Goal: Download file/media

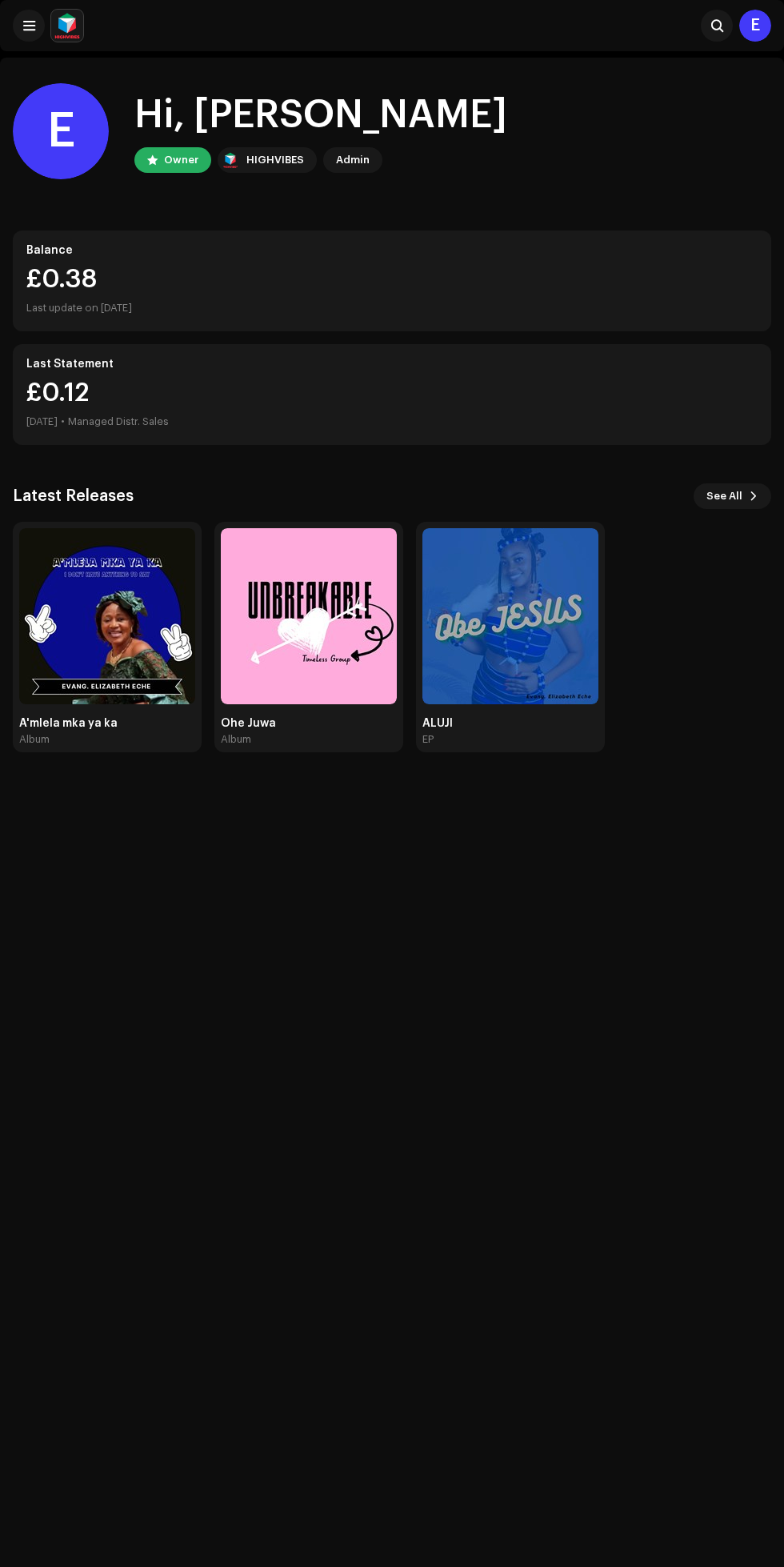
click at [472, 637] on img at bounding box center [510, 616] width 176 height 176
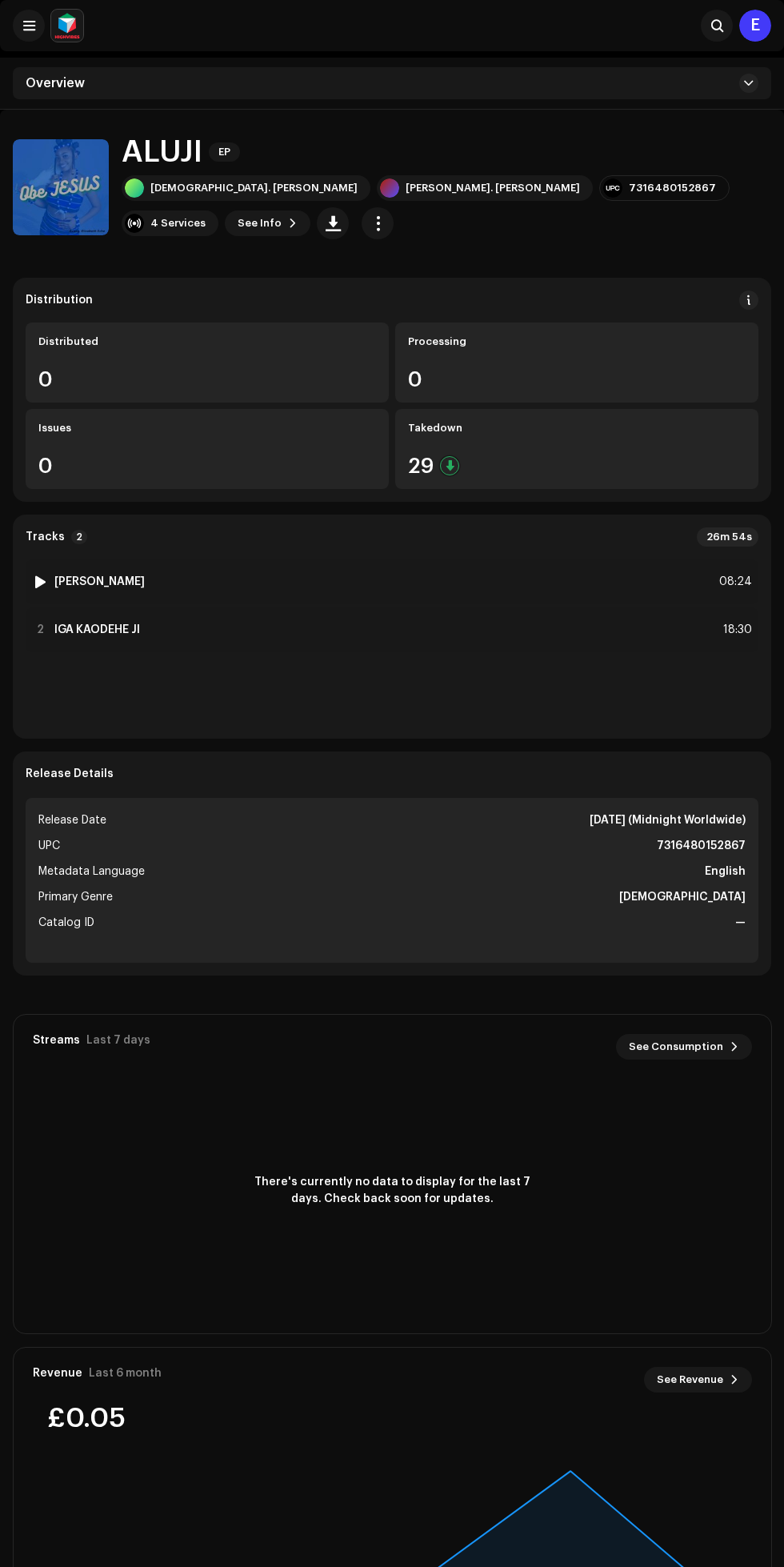
click at [451, 566] on div "1 [PERSON_NAME] 08:24" at bounding box center [392, 582] width 733 height 45
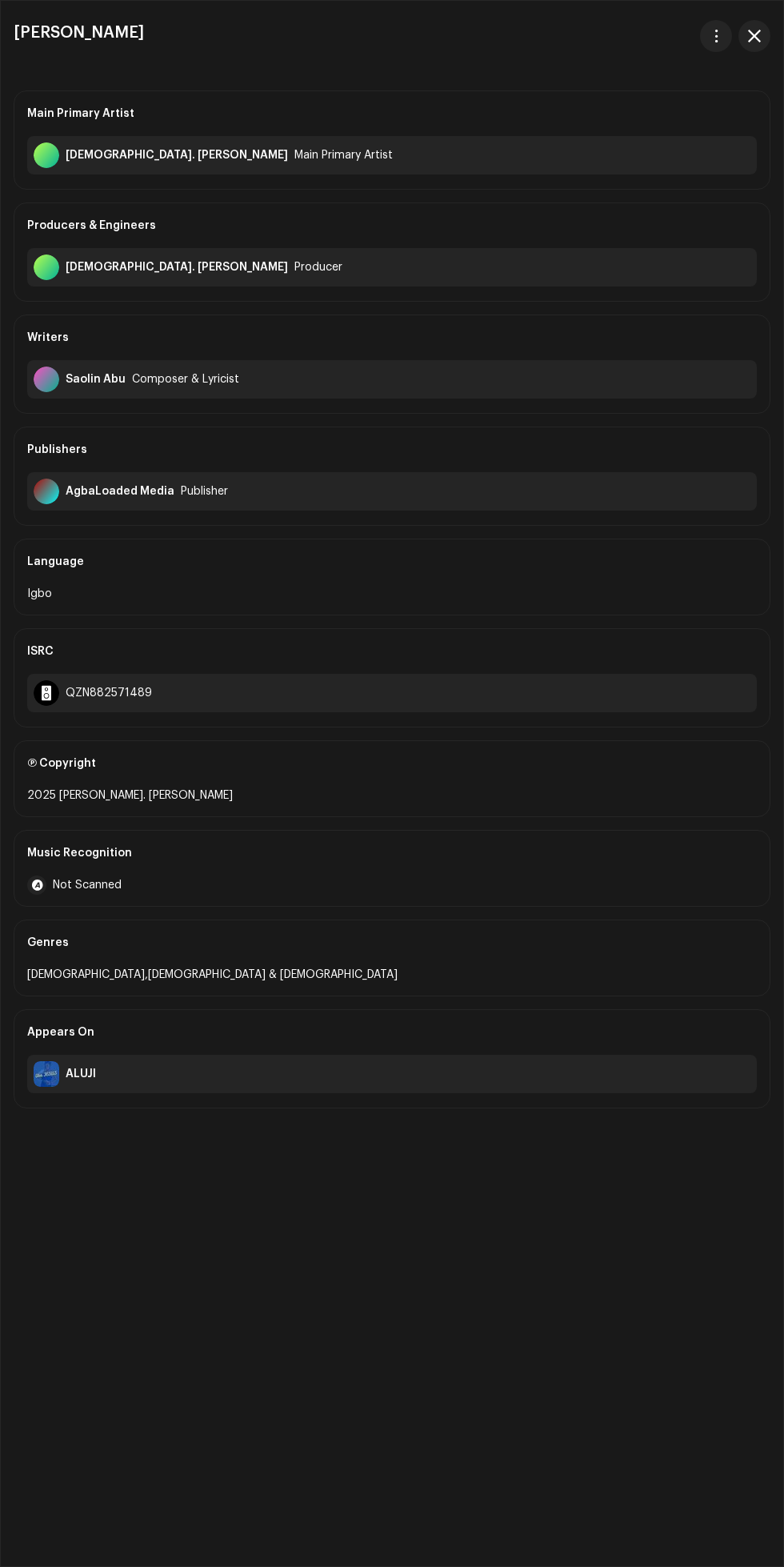
click at [713, 36] on span "button" at bounding box center [716, 36] width 12 height 12
click at [640, 105] on span "Download audio" at bounding box center [614, 107] width 90 height 12
click at [754, 36] on span "button" at bounding box center [754, 36] width 12 height 12
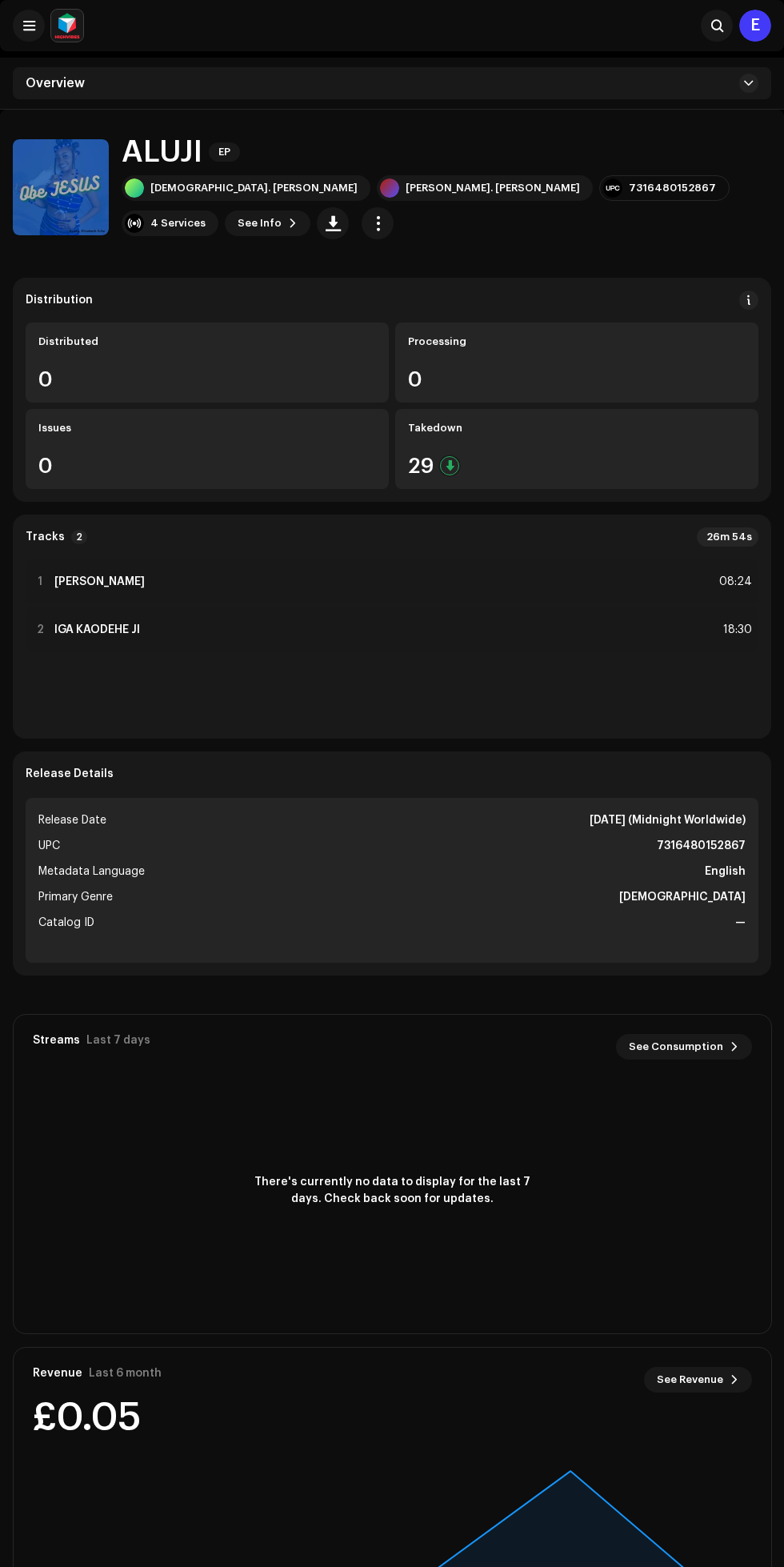
click at [289, 625] on div "2 IGA KAODEHE JI 18:30" at bounding box center [392, 630] width 733 height 45
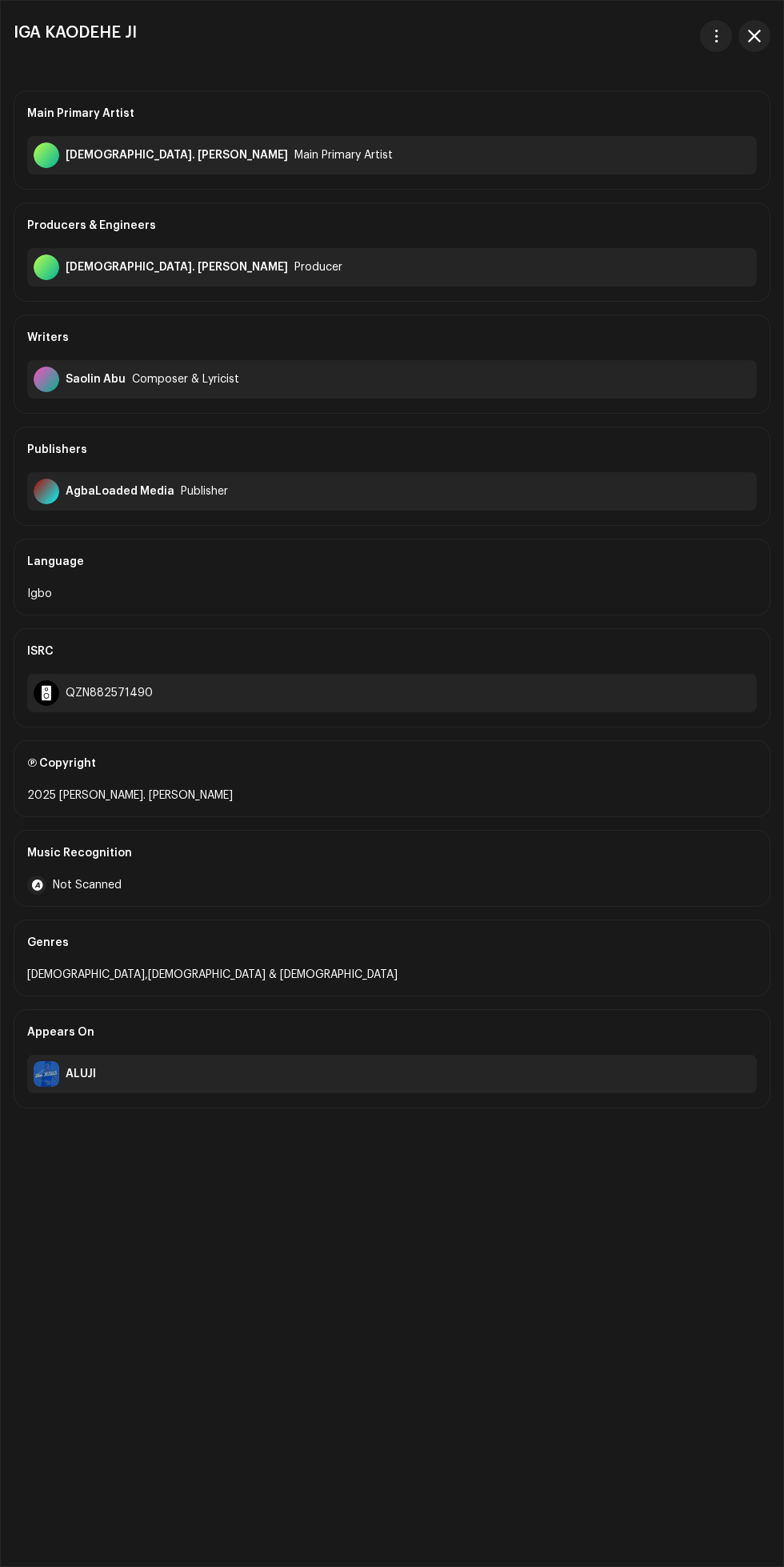
click at [728, 1557] on div "IGA KAODEHE JI Main Primary Artist [DEMOGRAPHIC_DATA]. [PERSON_NAME] Main Prima…" at bounding box center [392, 784] width 782 height 1565
click at [712, 36] on span "button" at bounding box center [716, 36] width 12 height 12
click at [643, 103] on span "Download audio" at bounding box center [614, 107] width 90 height 12
click at [365, 699] on div "QZN882571490" at bounding box center [392, 693] width 729 height 38
click at [370, 697] on div "QZN882571490" at bounding box center [392, 693] width 729 height 38
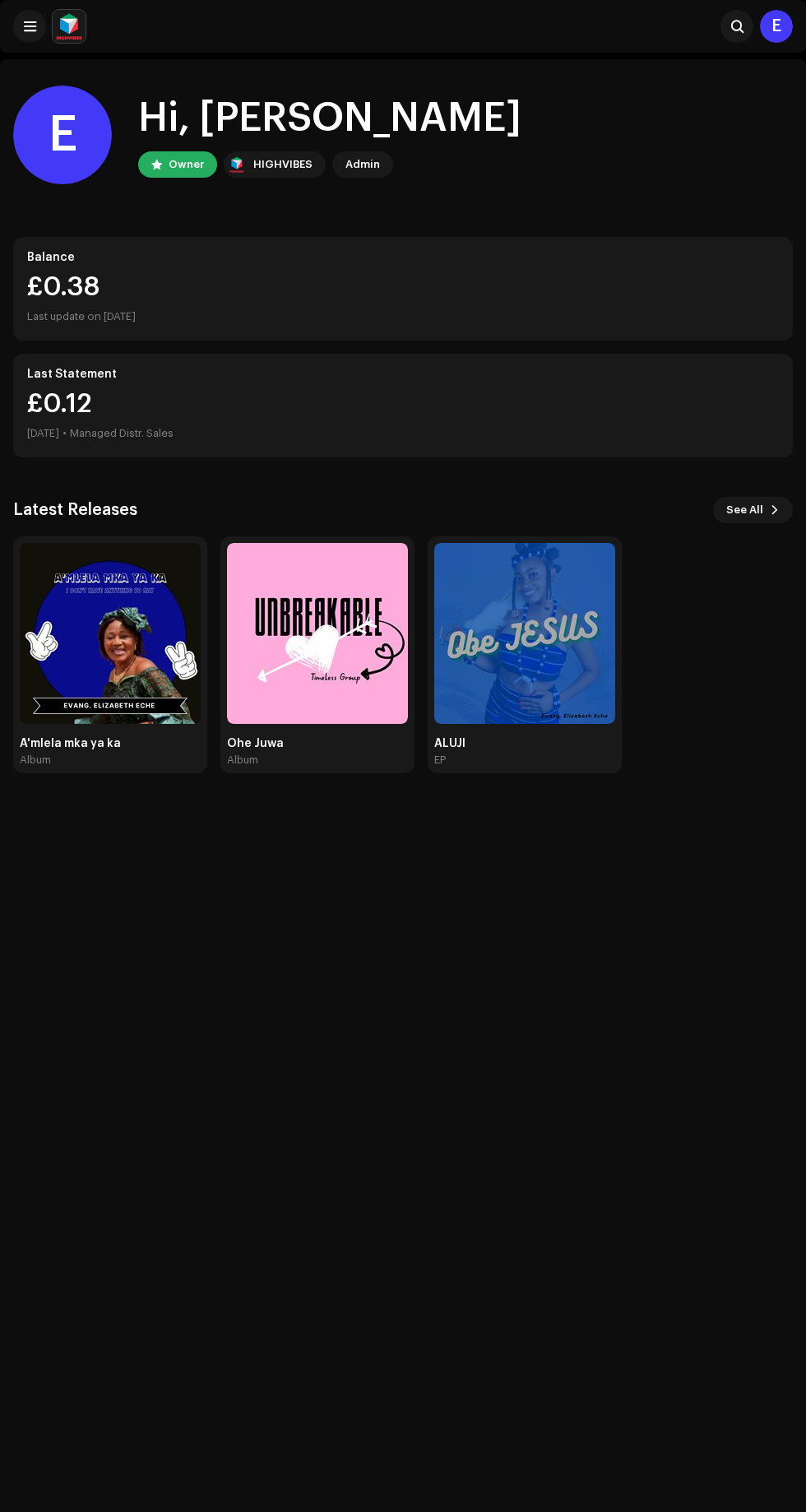
click at [105, 697] on img at bounding box center [110, 634] width 181 height 181
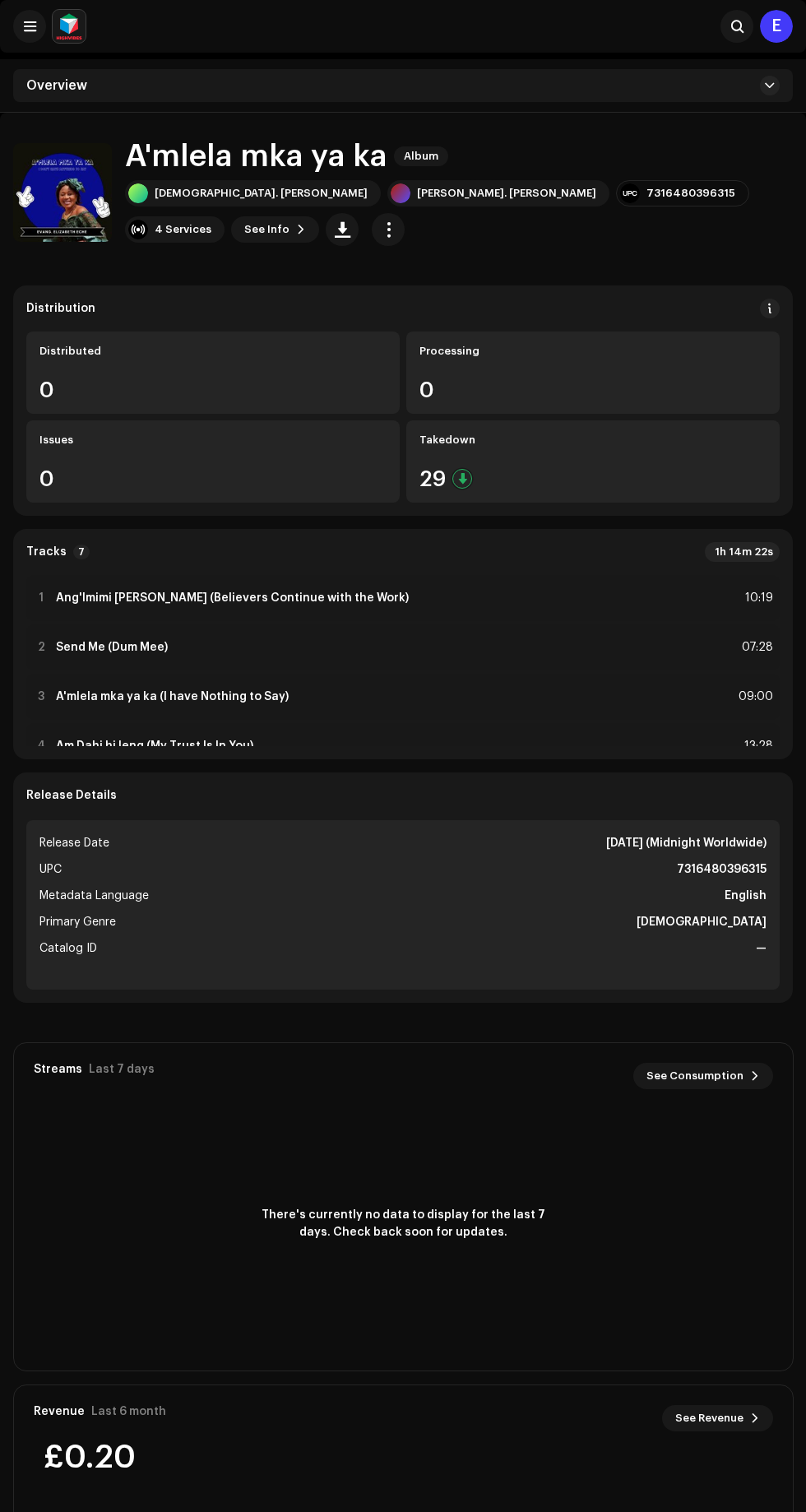
click at [30, 28] on span at bounding box center [30, 26] width 13 height 13
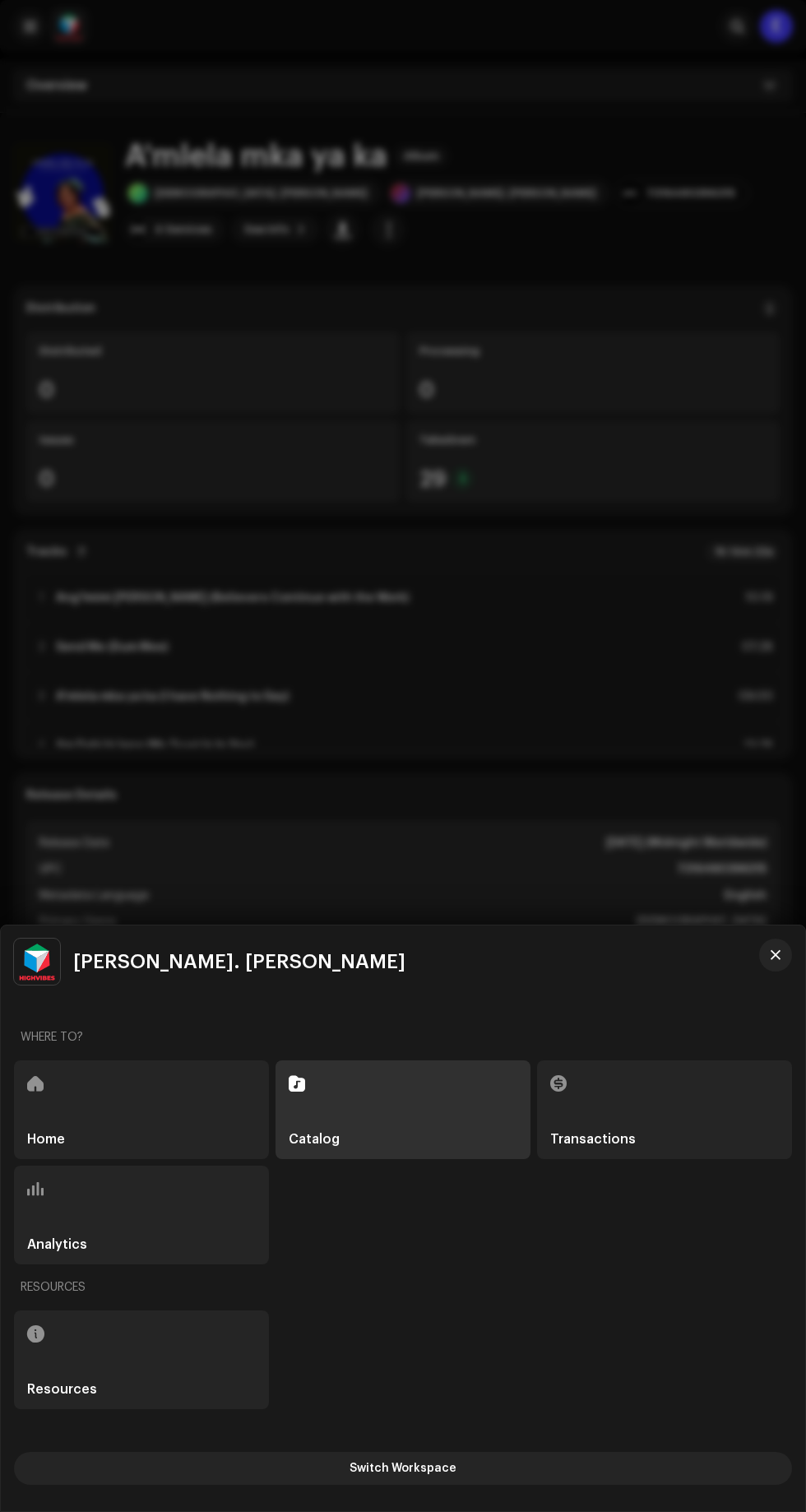
click at [172, 1105] on div "Home" at bounding box center [141, 1110] width 255 height 99
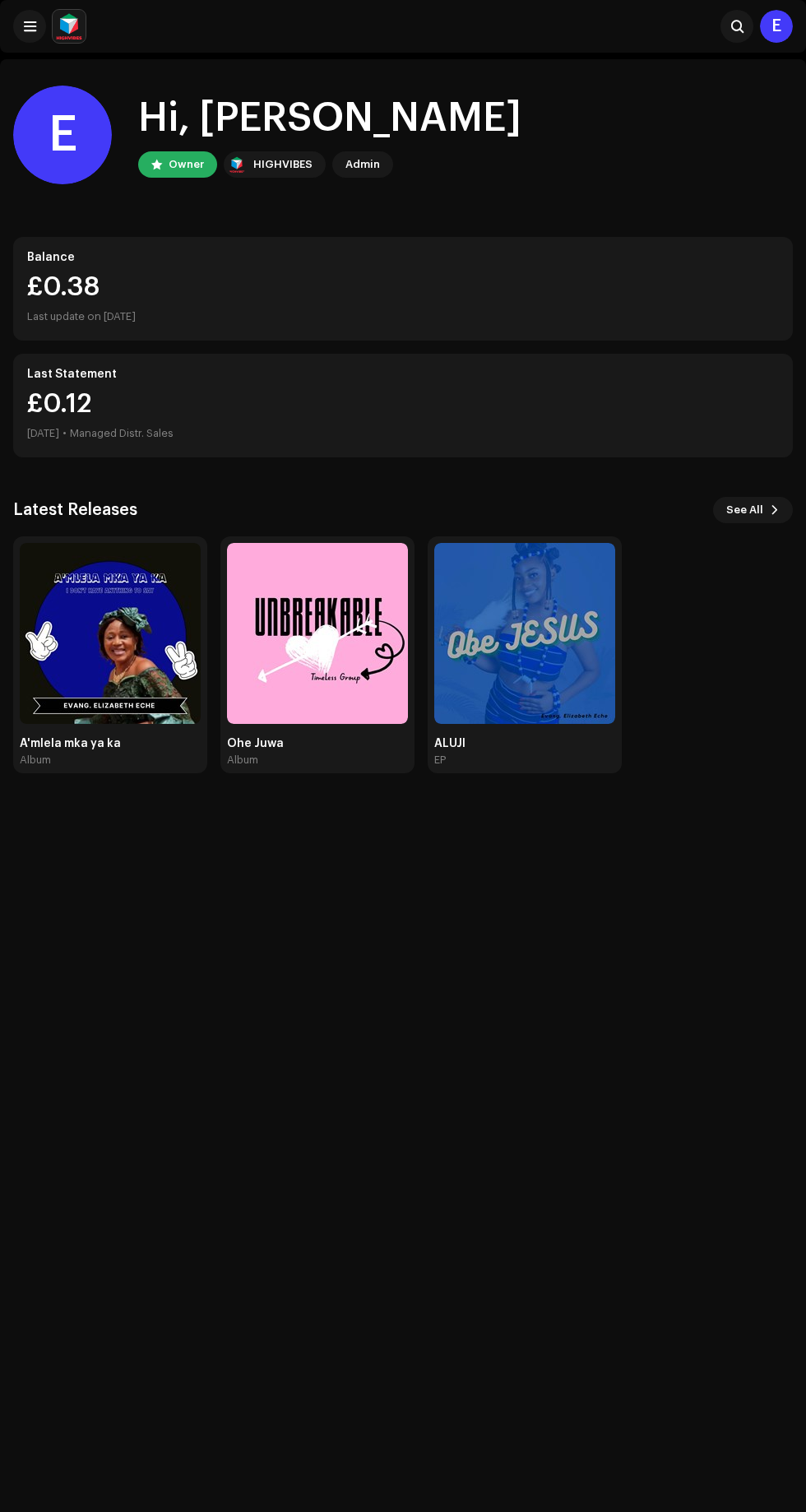
click at [112, 640] on img at bounding box center [110, 634] width 181 height 181
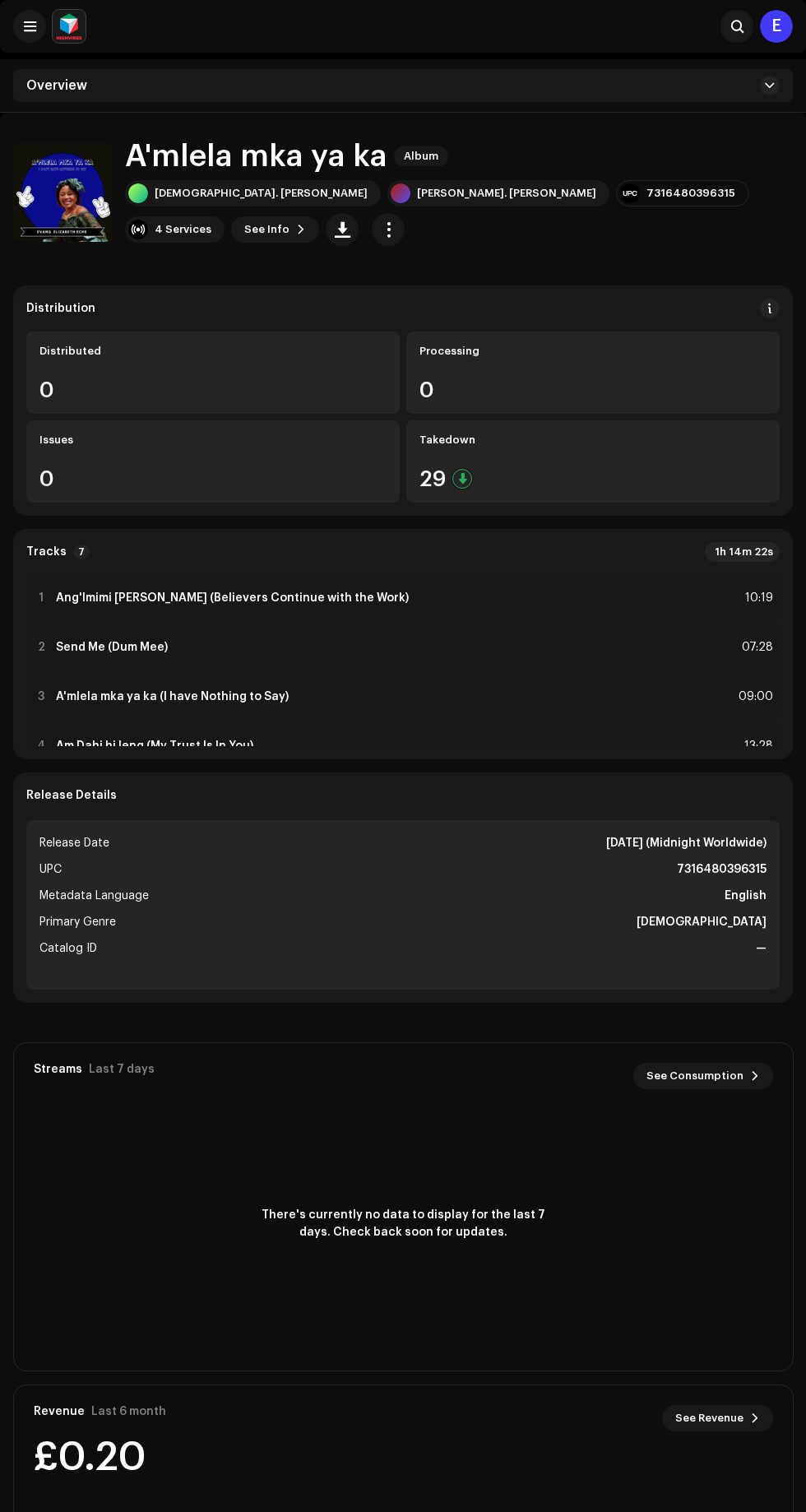
click at [30, 26] on span at bounding box center [30, 26] width 13 height 13
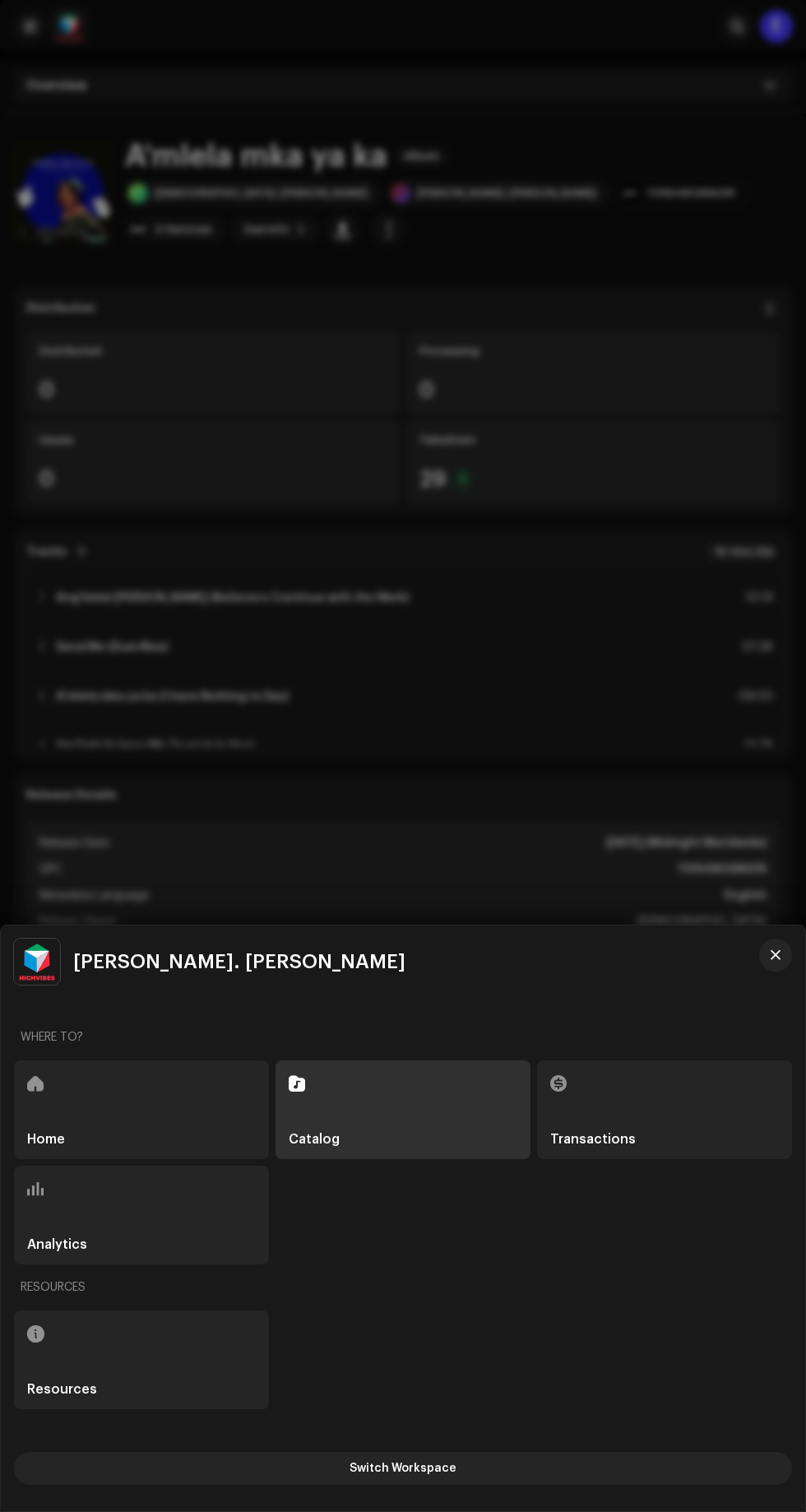
click at [136, 1097] on div "Home" at bounding box center [141, 1110] width 255 height 99
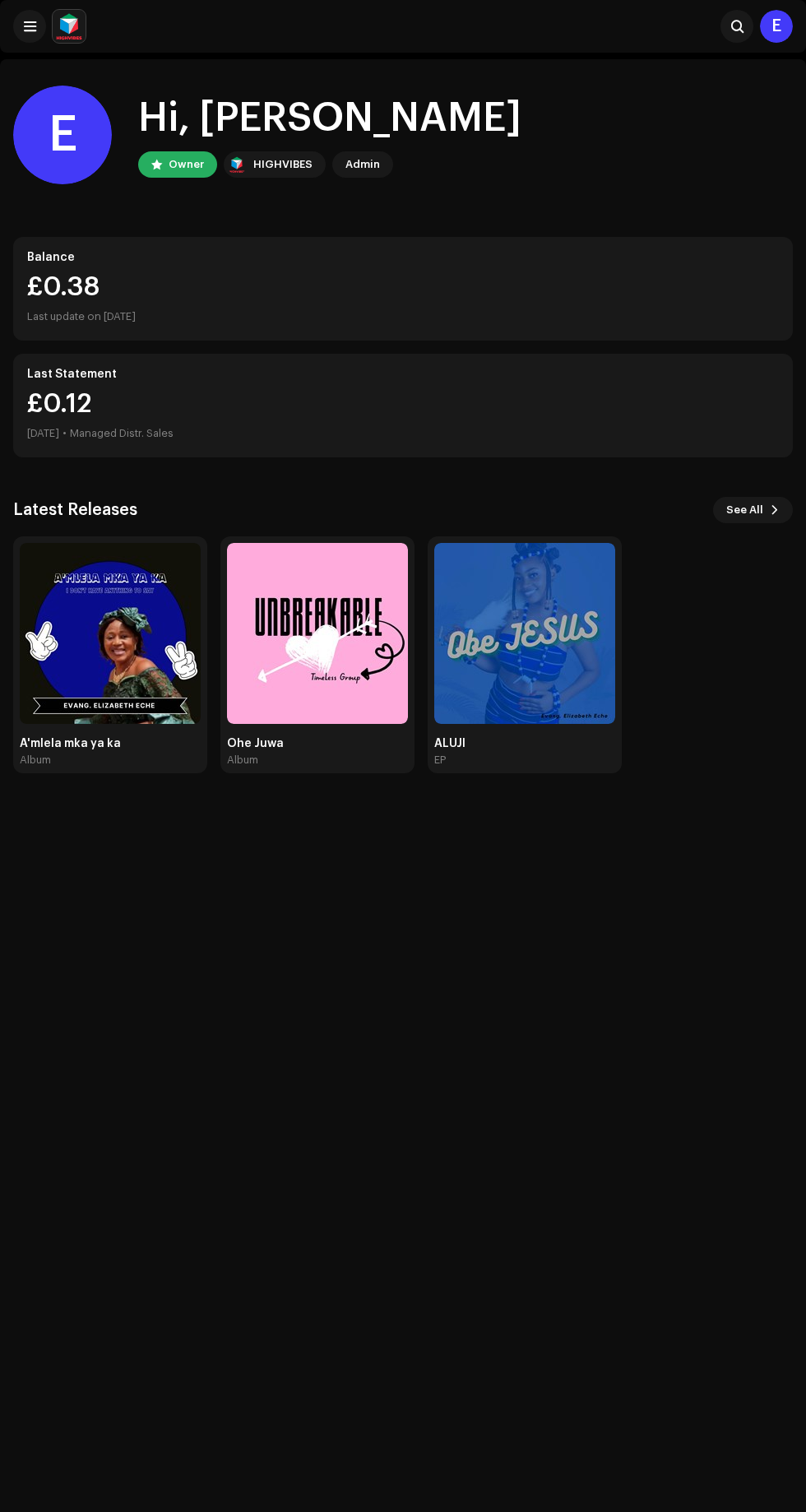
click at [515, 687] on img at bounding box center [525, 634] width 181 height 181
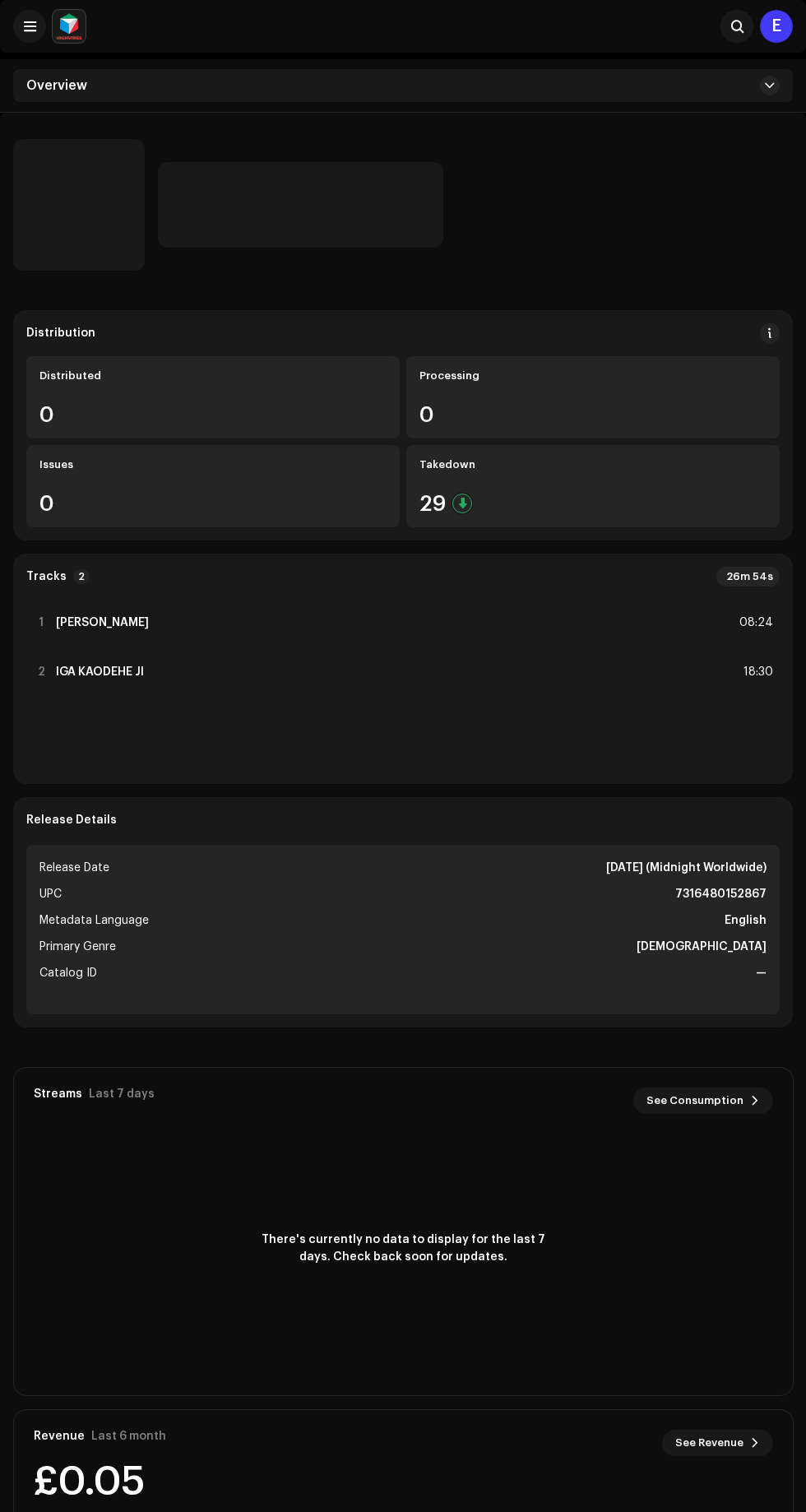
click at [528, 672] on div "2 IGA KAODEHE JI 18:30" at bounding box center [403, 672] width 753 height 46
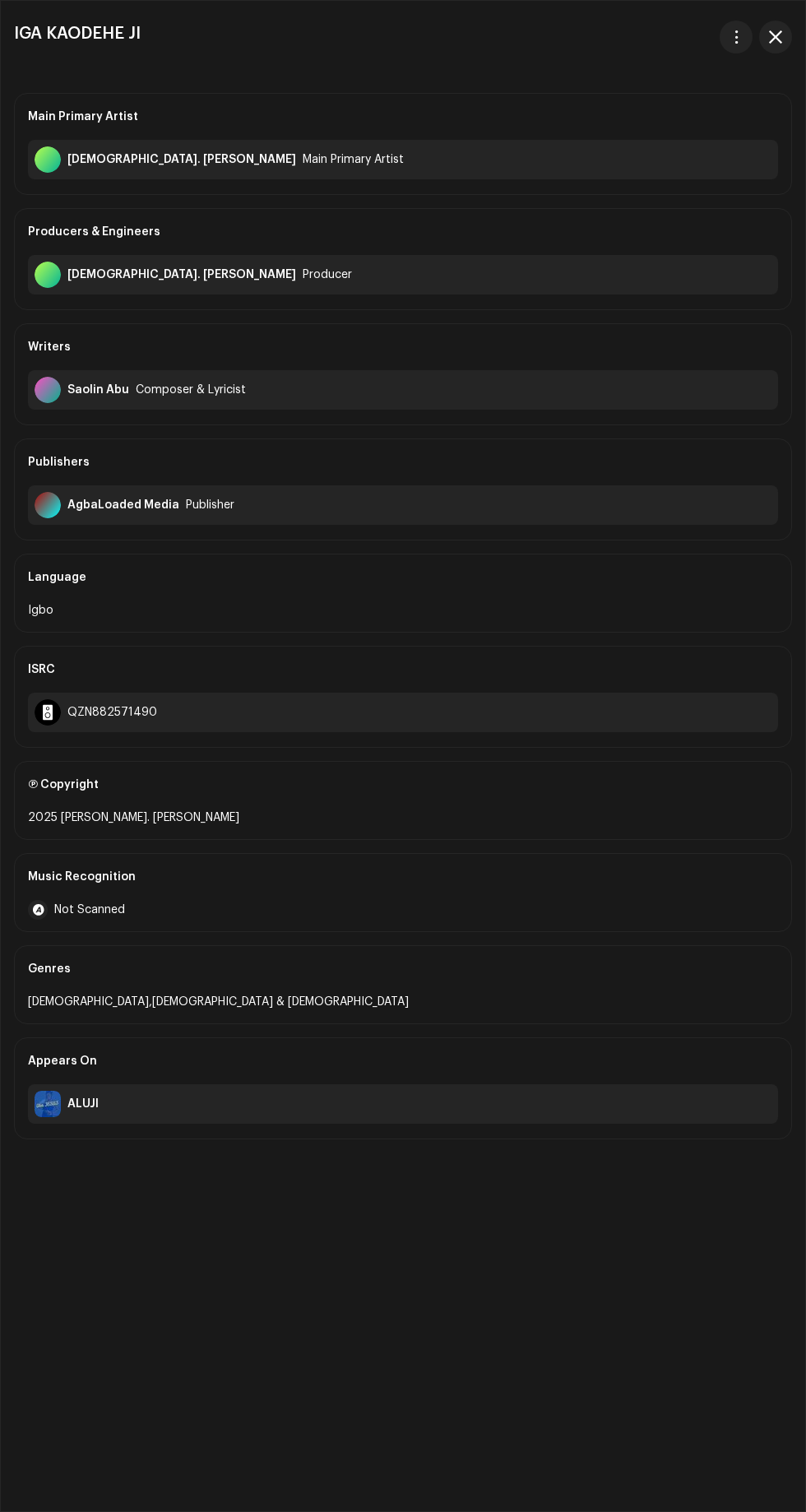
click at [726, 37] on button "button" at bounding box center [736, 37] width 33 height 33
click at [653, 126] on div "Download audio" at bounding box center [661, 110] width 166 height 33
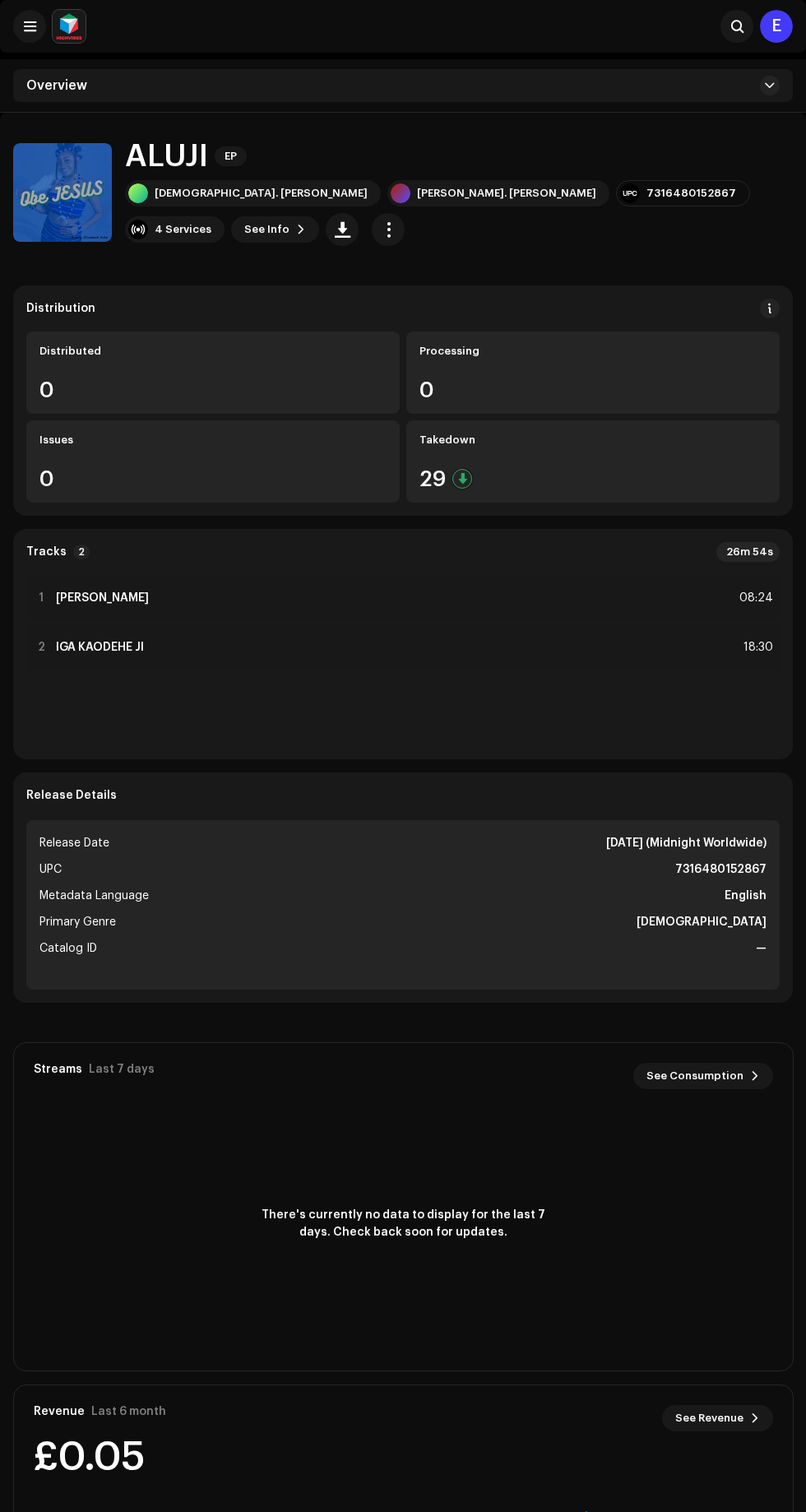
click at [37, 214] on img at bounding box center [62, 192] width 99 height 99
click at [70, 212] on div at bounding box center [62, 196] width 33 height 33
click at [74, 224] on img at bounding box center [62, 192] width 99 height 99
click at [67, 185] on button "button" at bounding box center [62, 196] width 33 height 33
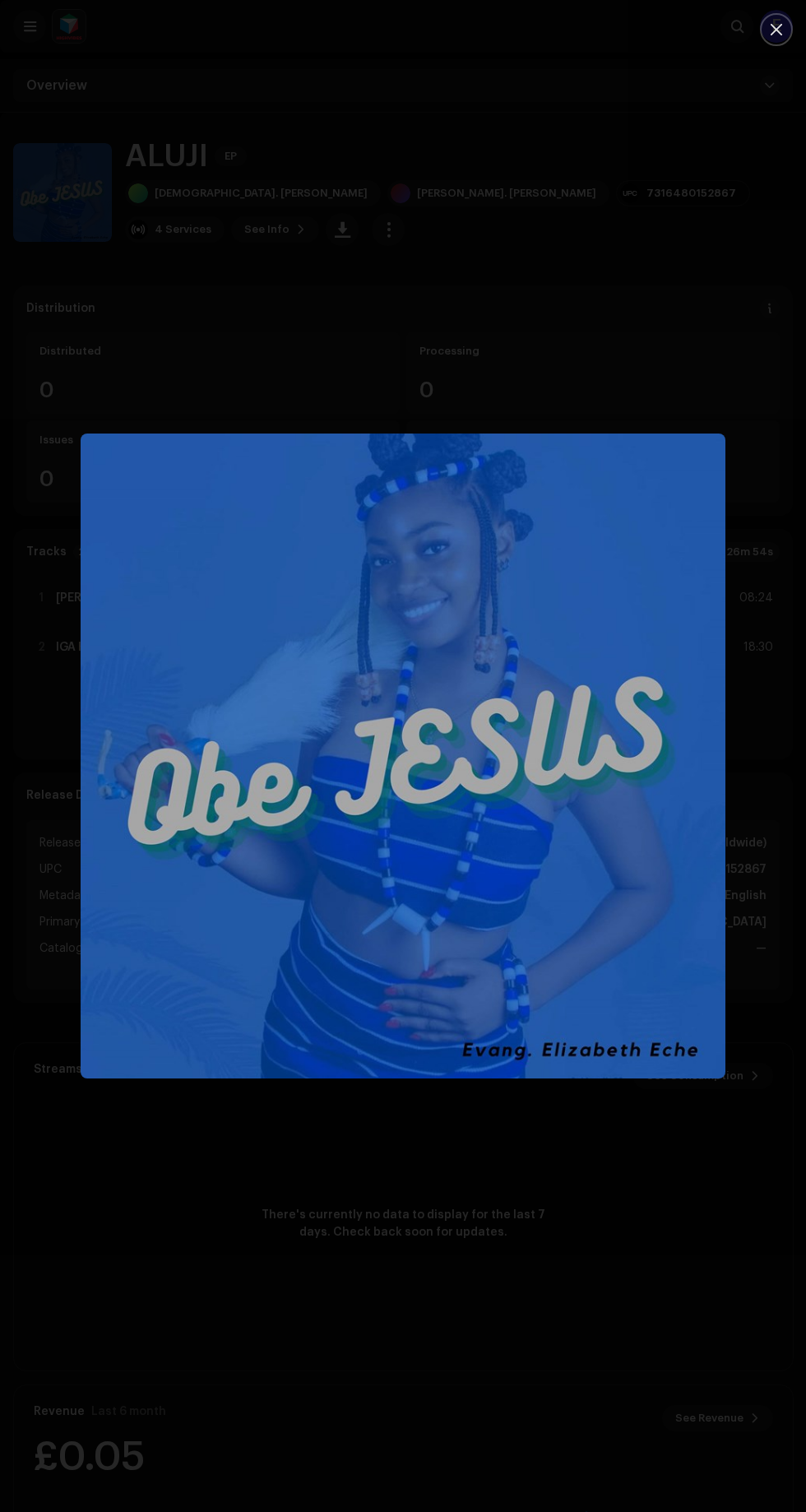
click at [688, 311] on div at bounding box center [403, 756] width 806 height 1512
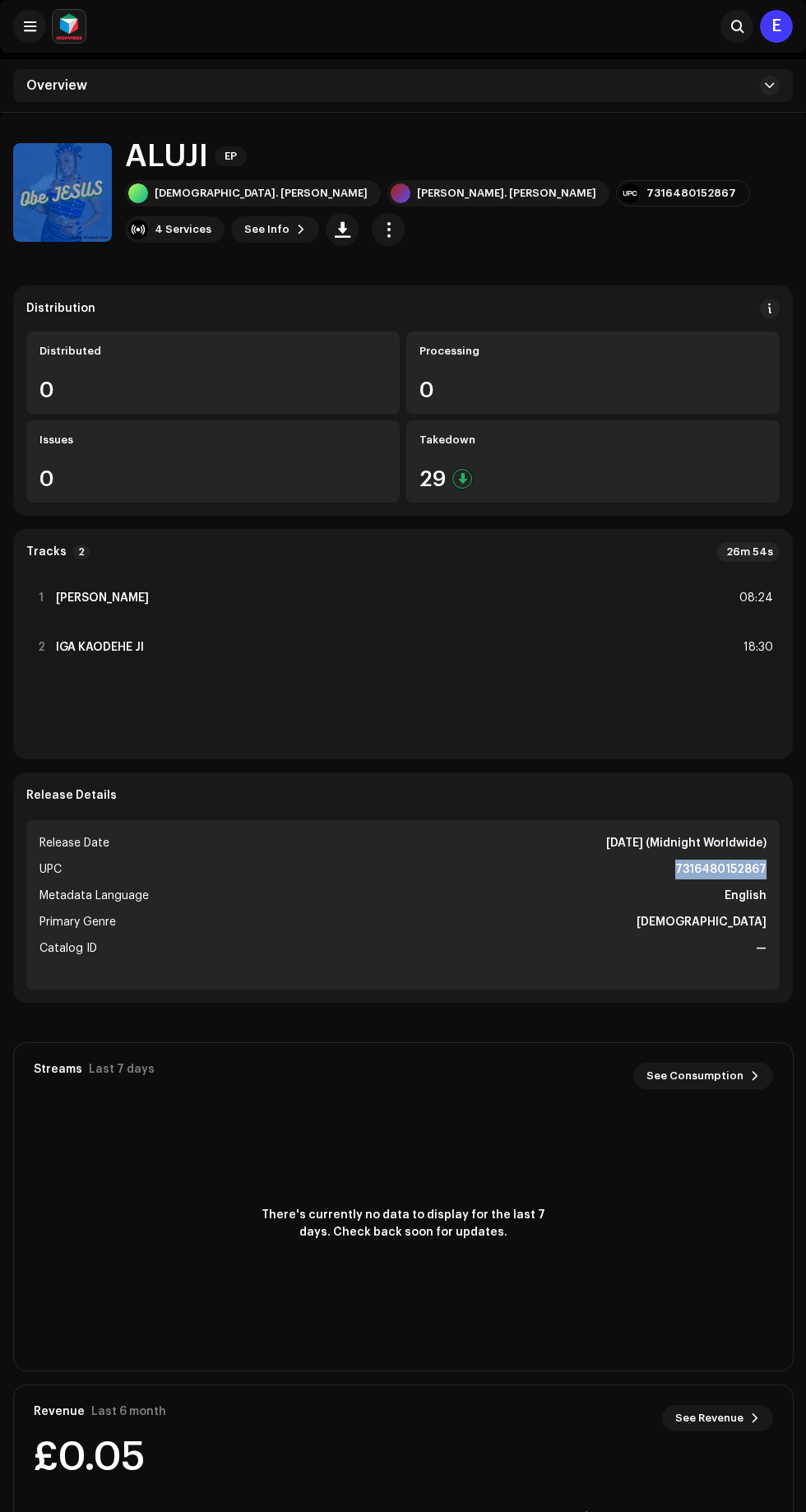
copy strong "7316480152867"
click at [180, 585] on div "1 [PERSON_NAME] 08:24" at bounding box center [403, 598] width 753 height 46
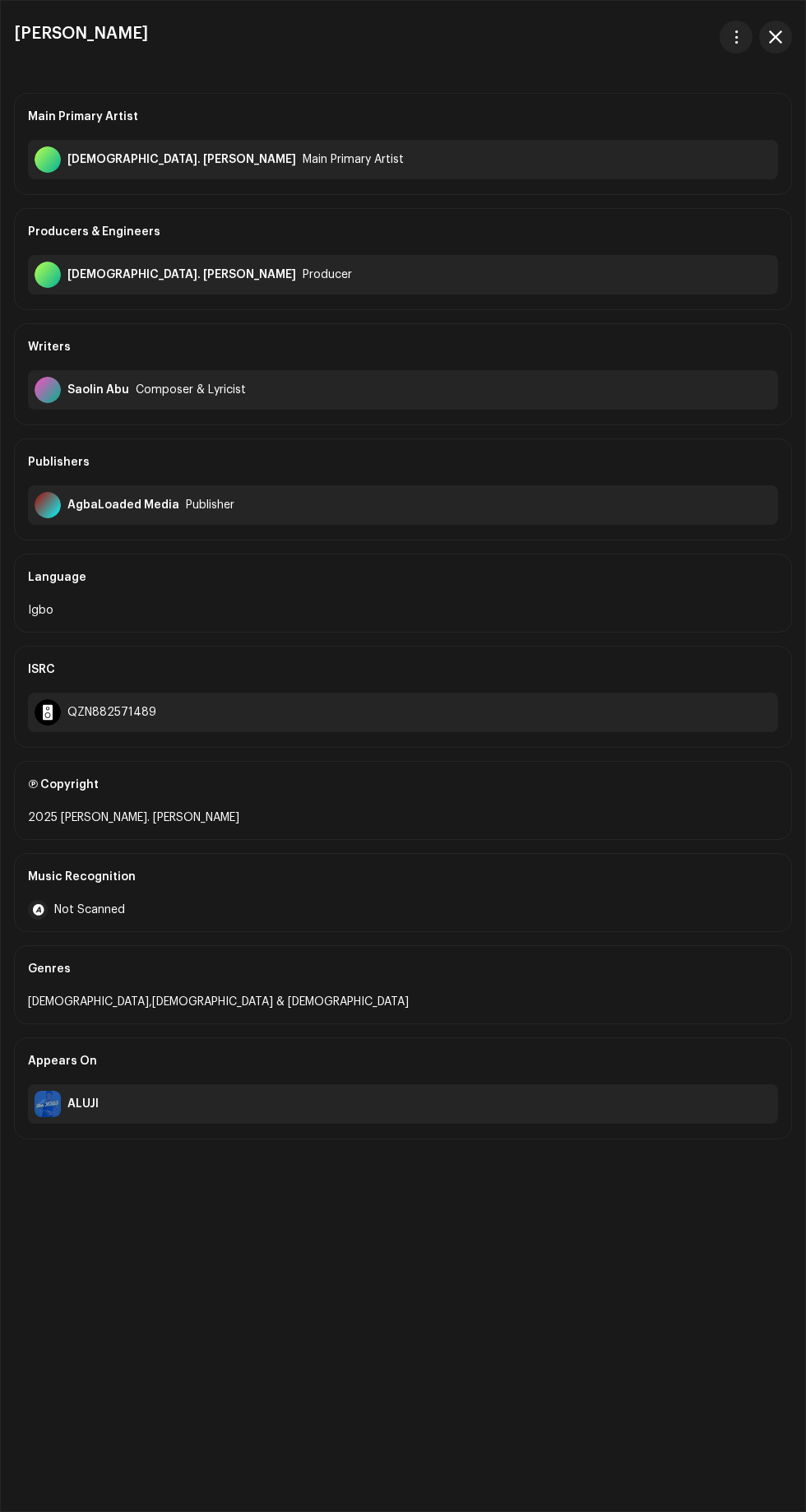
copy h3 "[PERSON_NAME]"
copy div "QZN882571489"
click at [773, 37] on span "button" at bounding box center [775, 37] width 13 height 13
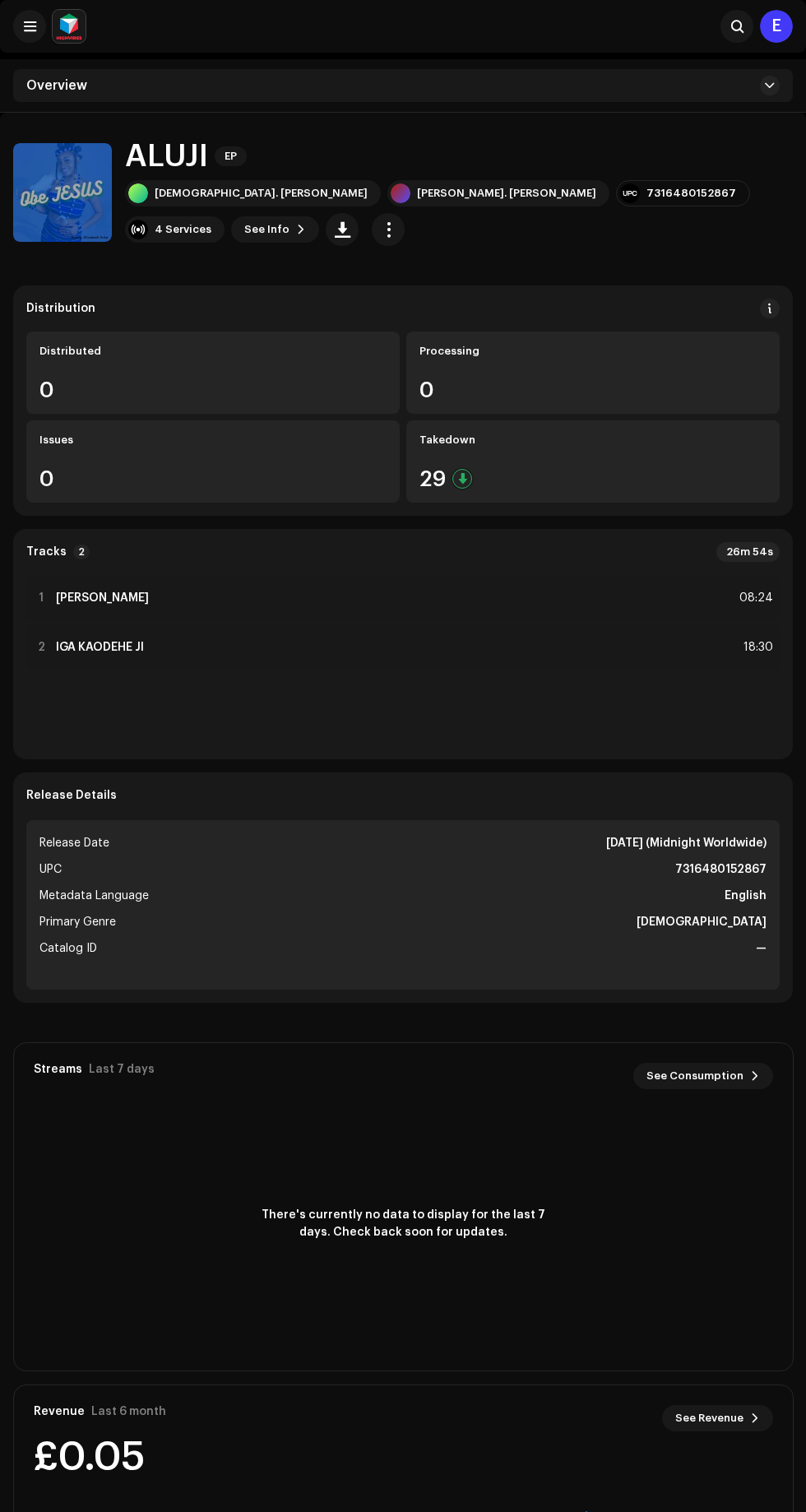
click at [224, 651] on div "2 IGA KAODEHE JI 18:30" at bounding box center [403, 647] width 753 height 46
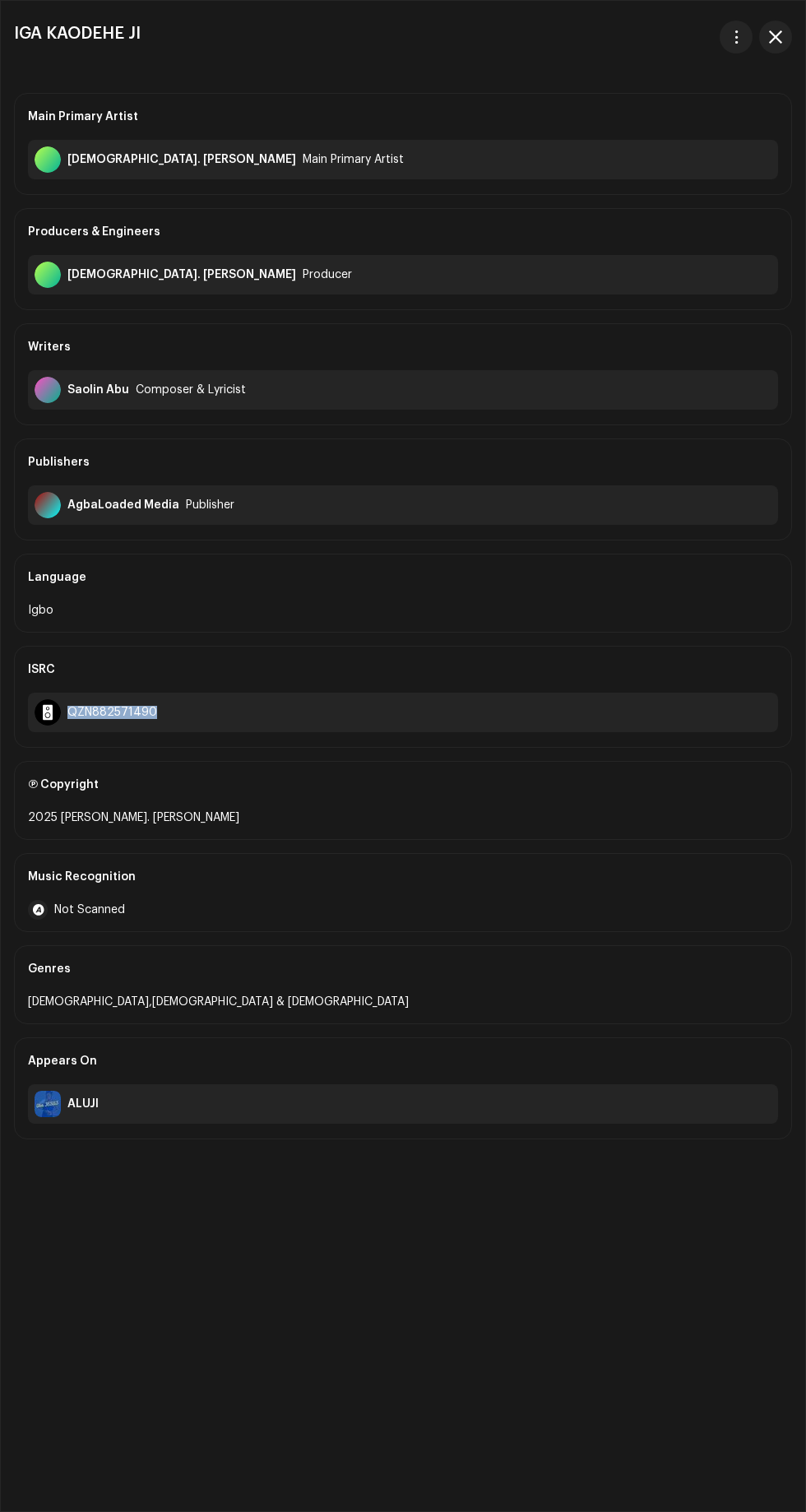
copy div "QZN882571490"
copy h3 "IGA KAODEHE JI"
click at [775, 37] on span "button" at bounding box center [775, 37] width 13 height 13
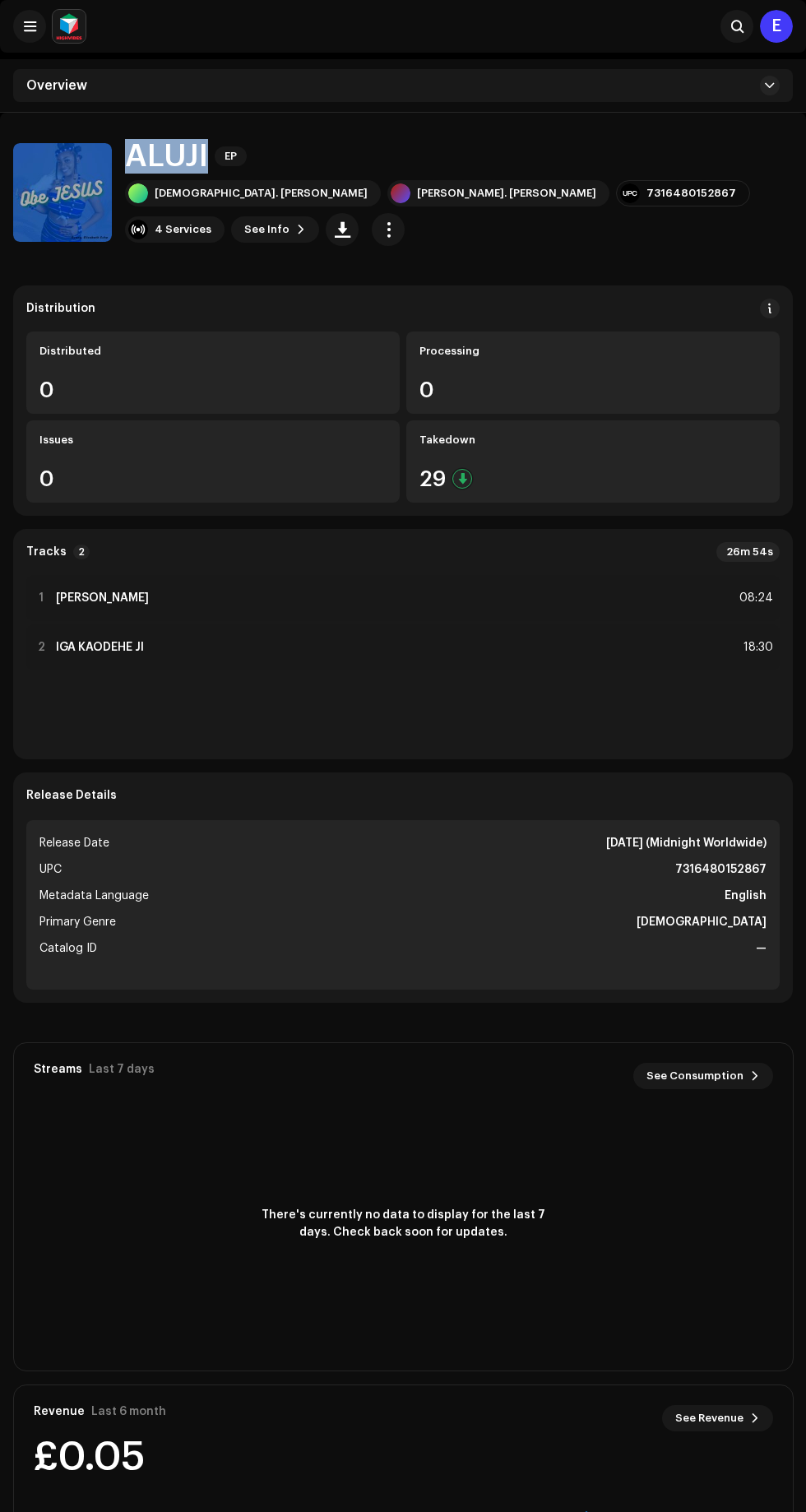
copy h1 "ALUJI"
